Goal: Information Seeking & Learning: Learn about a topic

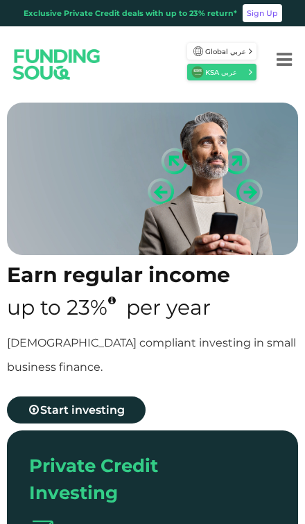
type tc-range-slider "4"
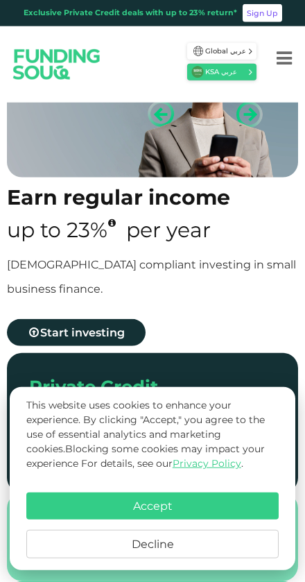
scroll to position [78, 0]
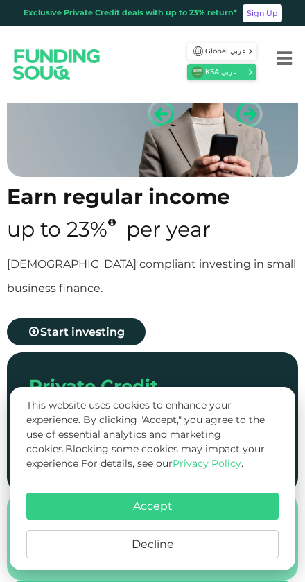
click at [191, 492] on button "Accept" at bounding box center [152, 505] width 252 height 27
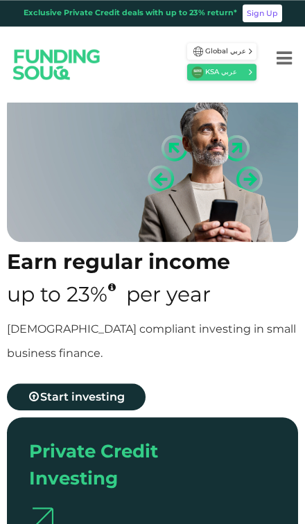
scroll to position [0, 0]
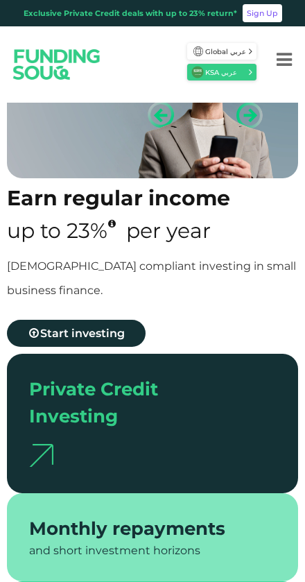
type tc-range-slider "4"
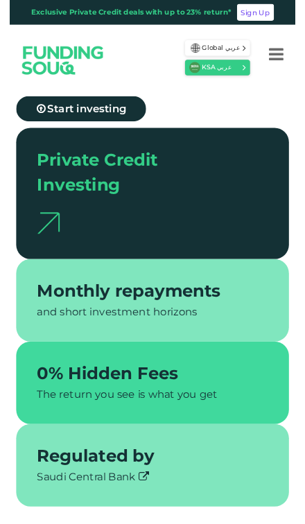
scroll to position [297, 0]
